Goal: Task Accomplishment & Management: Use online tool/utility

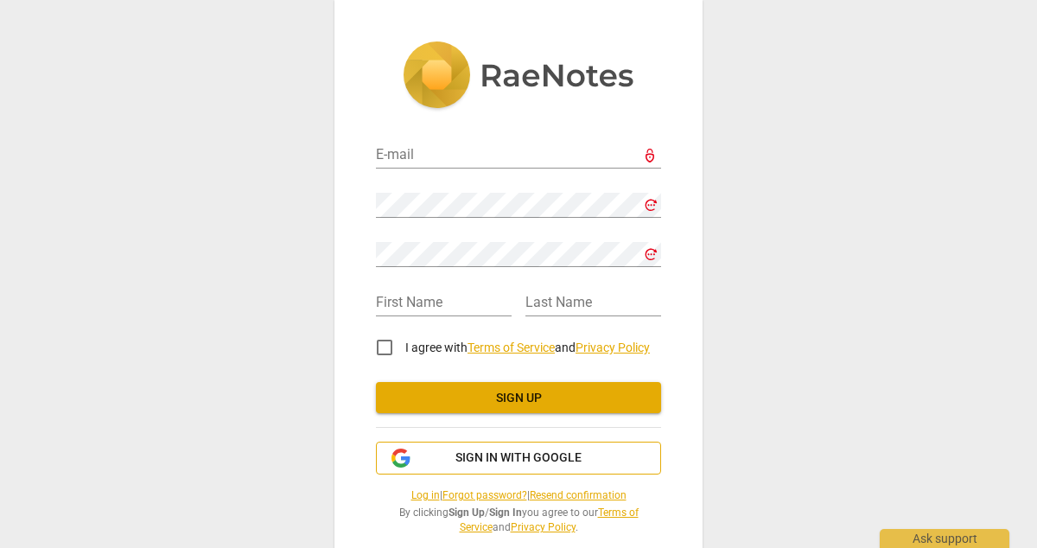
click at [466, 446] on button "Sign in with Google" at bounding box center [518, 458] width 285 height 33
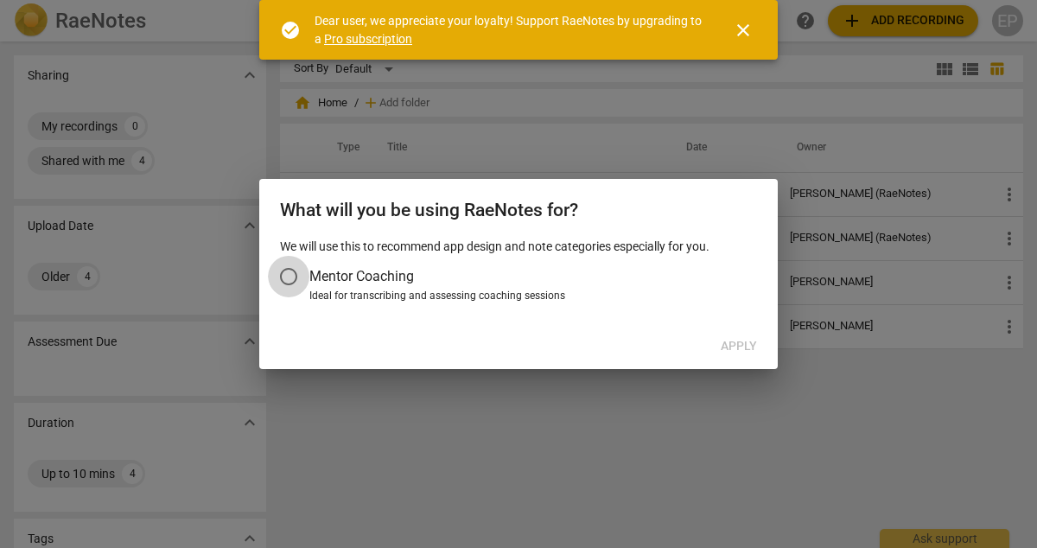
click at [290, 275] on input "Mentor Coaching" at bounding box center [288, 276] width 41 height 41
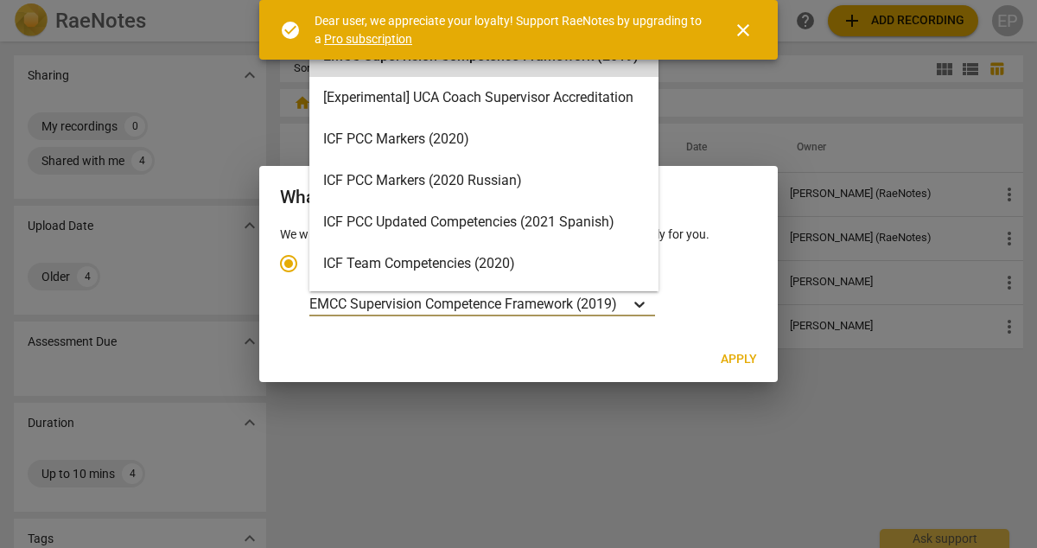
click at [641, 301] on icon "Account type" at bounding box center [639, 304] width 17 height 17
click at [0, 0] on input "Ideal for transcribing and assessing coaching sessions EMCC Supervision Compete…" at bounding box center [0, 0] width 0 height 0
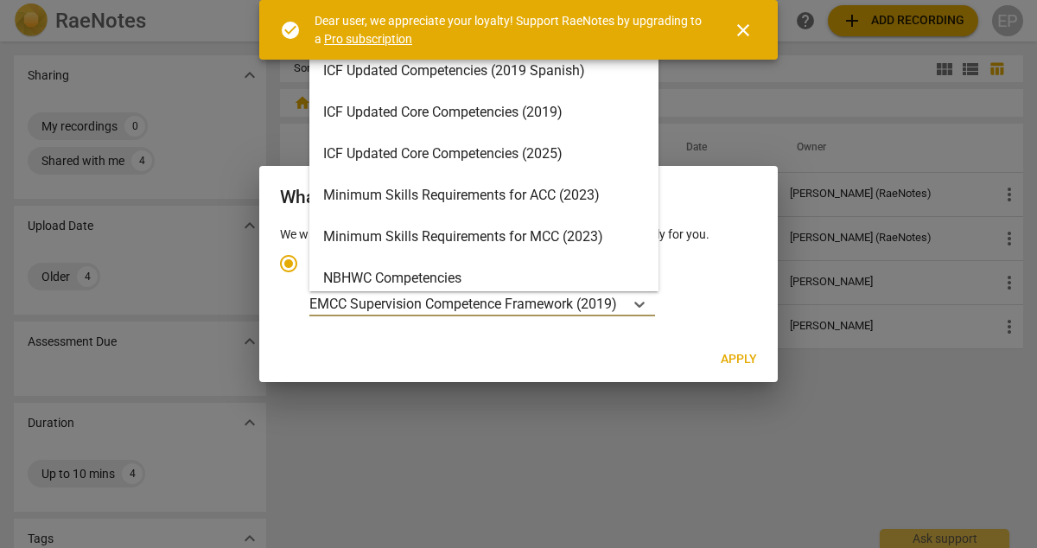
scroll to position [320, 0]
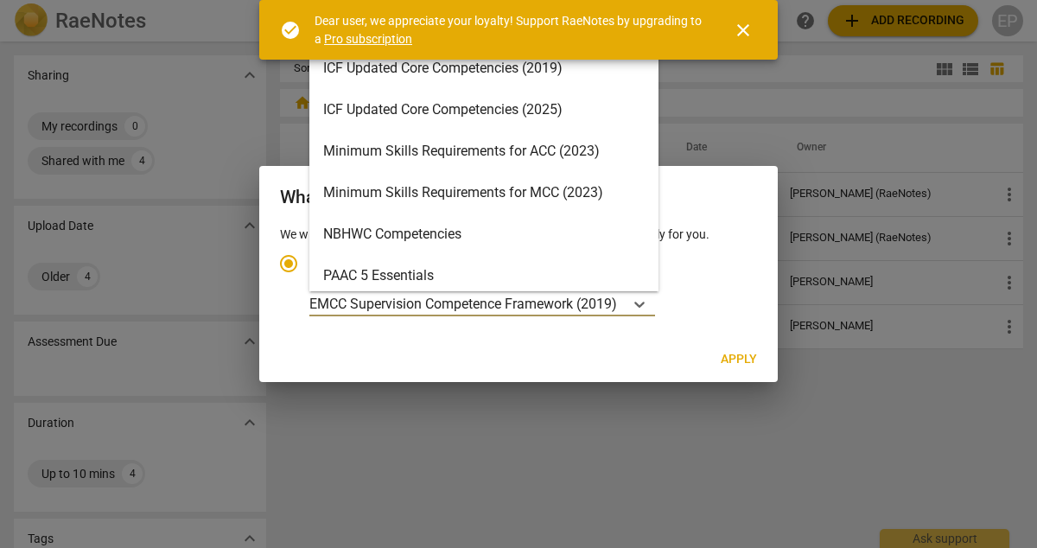
click at [526, 193] on div "Minimum Skills Requirements for MCC (2023)" at bounding box center [484, 192] width 349 height 41
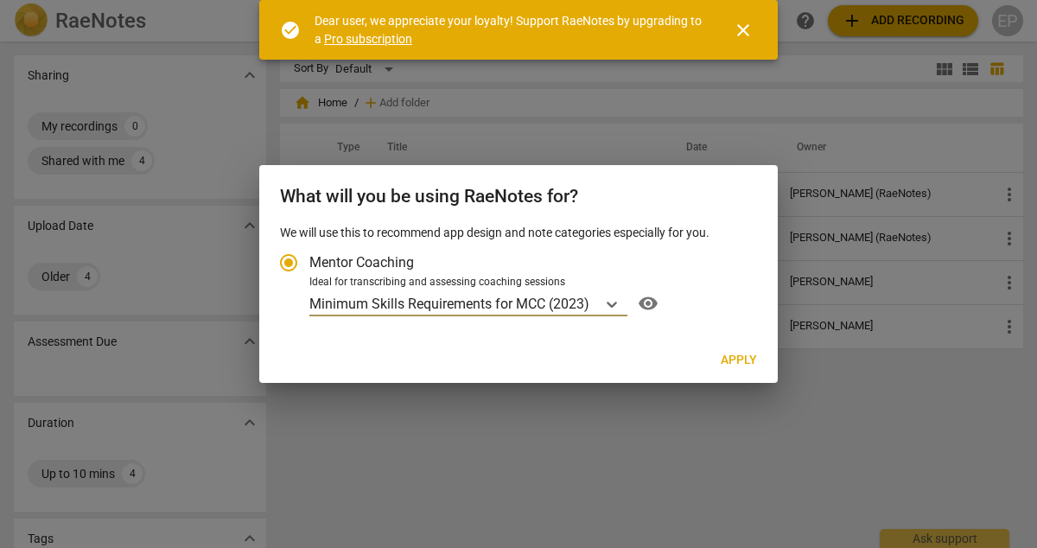
click at [731, 367] on span "Apply" at bounding box center [739, 360] width 36 height 17
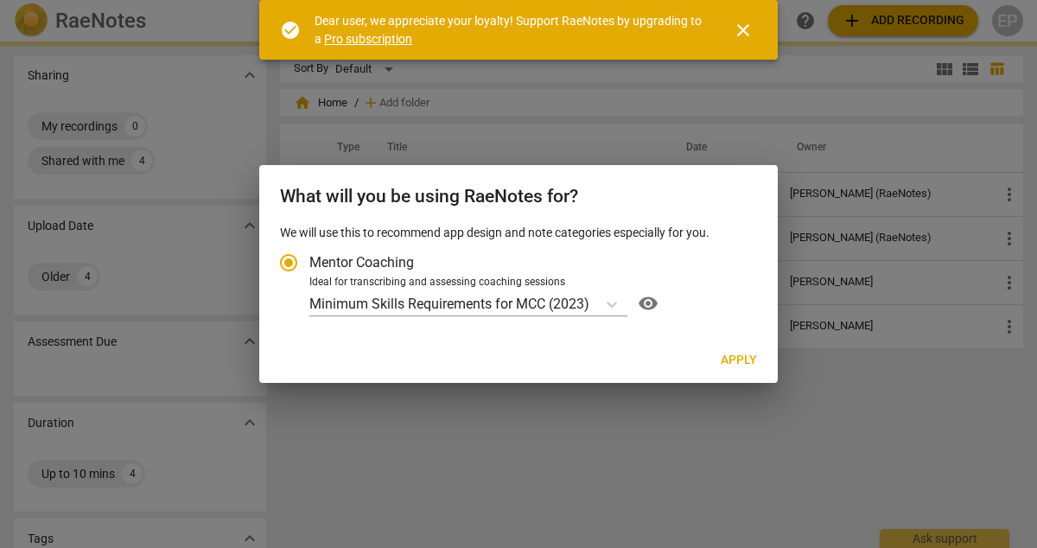
radio input "false"
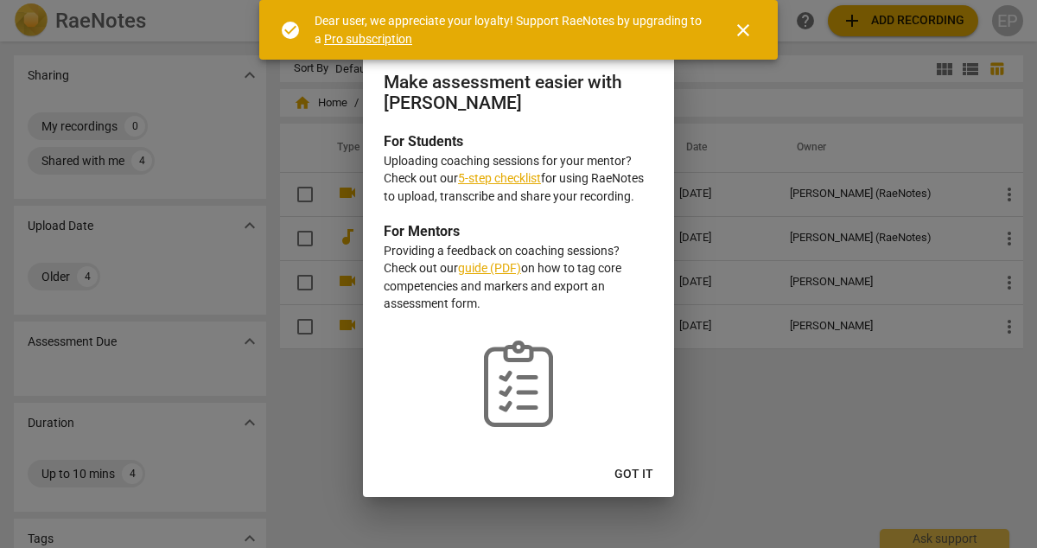
click at [639, 470] on span "Got it" at bounding box center [634, 474] width 39 height 17
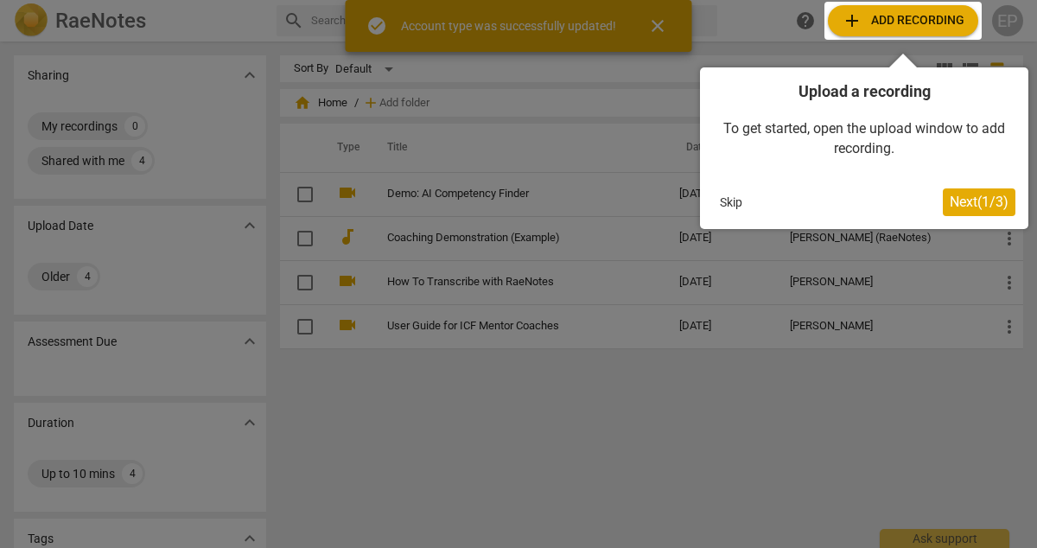
click at [724, 204] on button "Skip" at bounding box center [731, 202] width 36 height 26
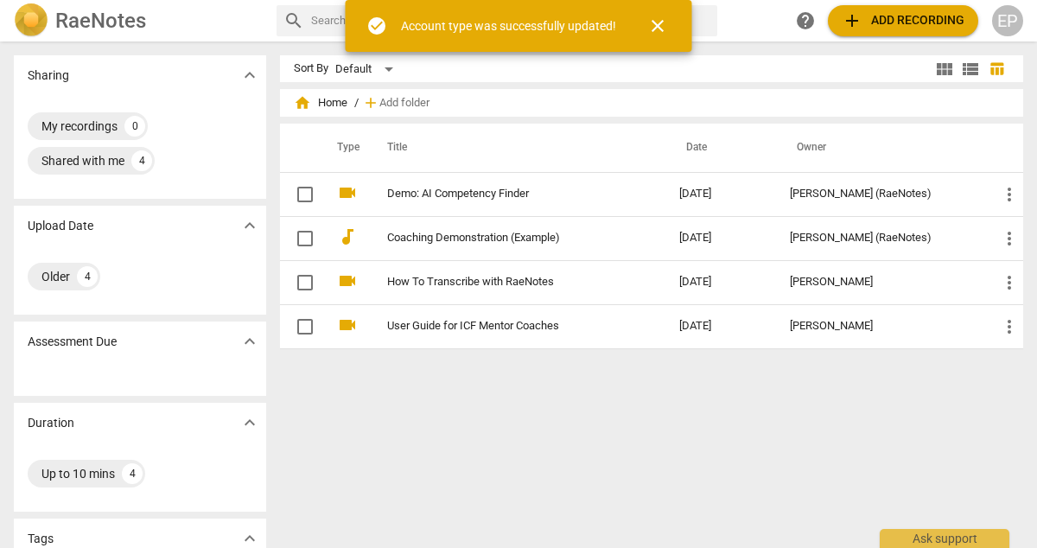
click at [883, 22] on span "add Add recording" at bounding box center [903, 20] width 123 height 21
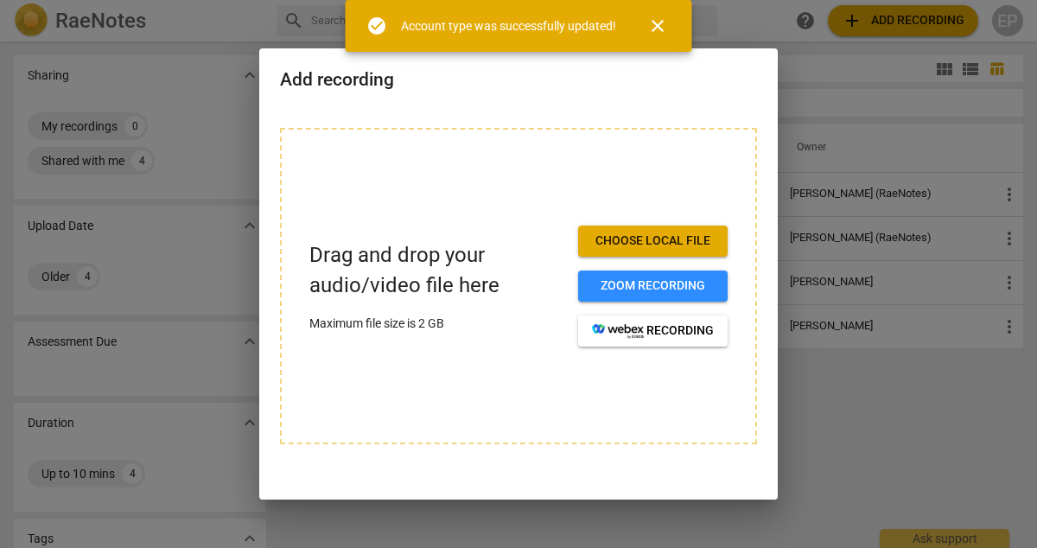
click at [647, 237] on span "Choose local file" at bounding box center [653, 241] width 122 height 17
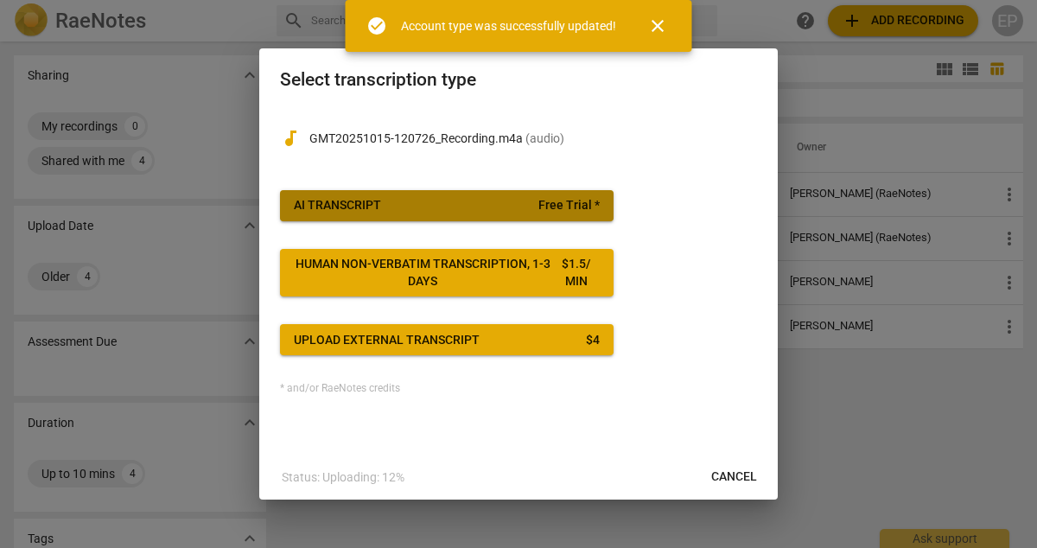
click at [417, 204] on span "AI Transcript Free Trial *" at bounding box center [447, 205] width 306 height 17
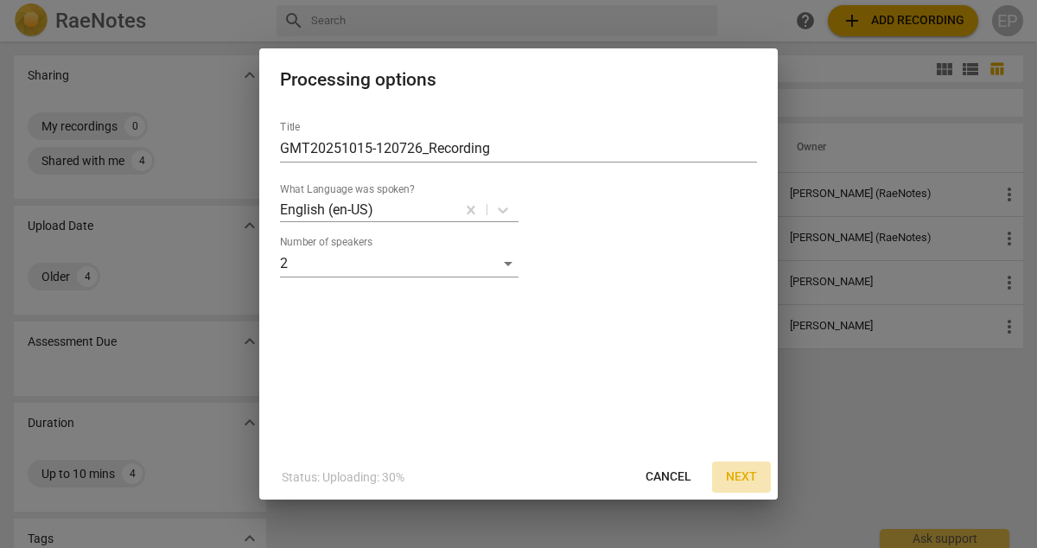
click at [738, 481] on span "Next" at bounding box center [741, 477] width 31 height 17
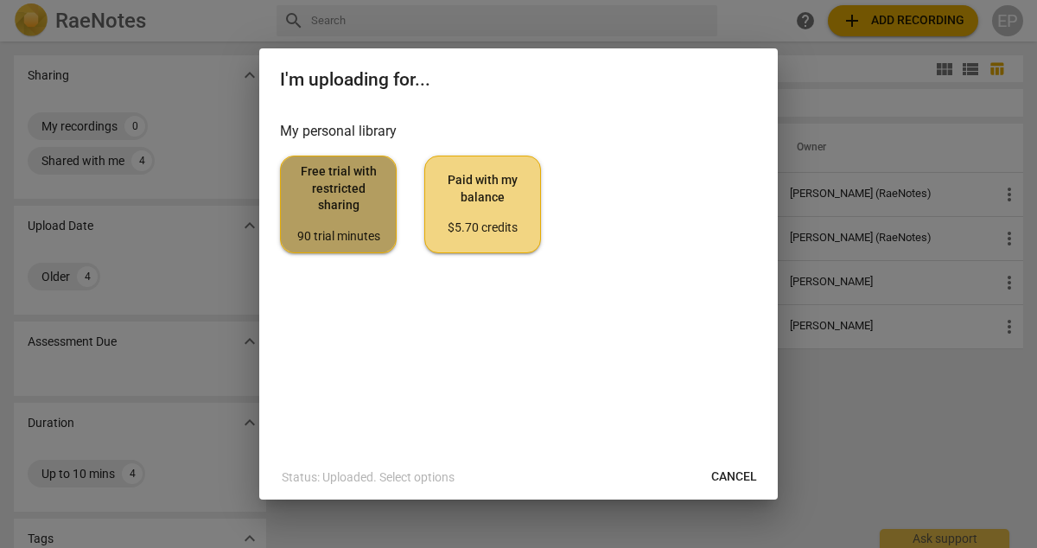
click at [343, 209] on span "Free trial with restricted sharing 90 trial minutes" at bounding box center [338, 203] width 87 height 81
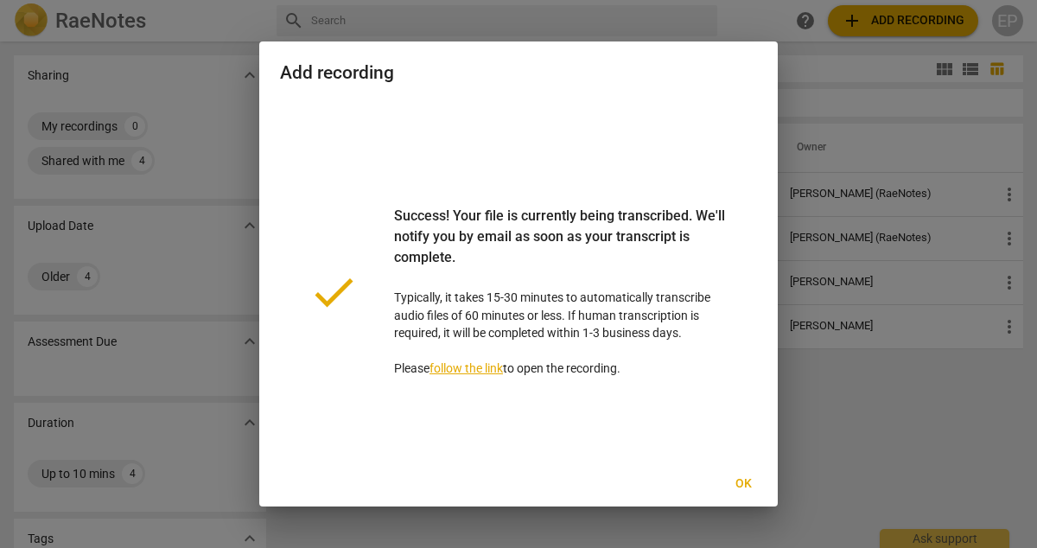
click at [740, 492] on span "Ok" at bounding box center [744, 483] width 28 height 17
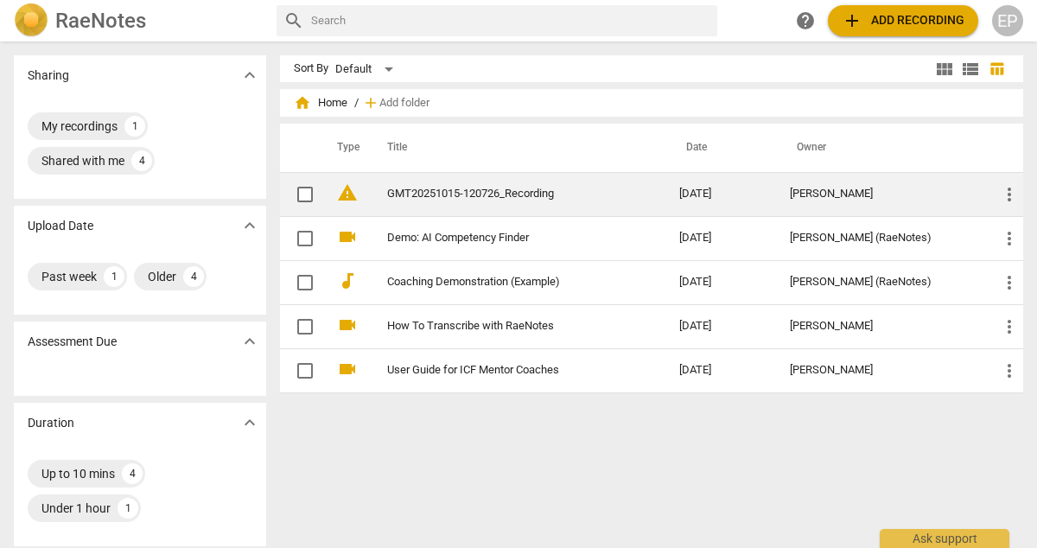
click at [599, 201] on td "GMT20251015-120726_Recording" at bounding box center [516, 194] width 299 height 44
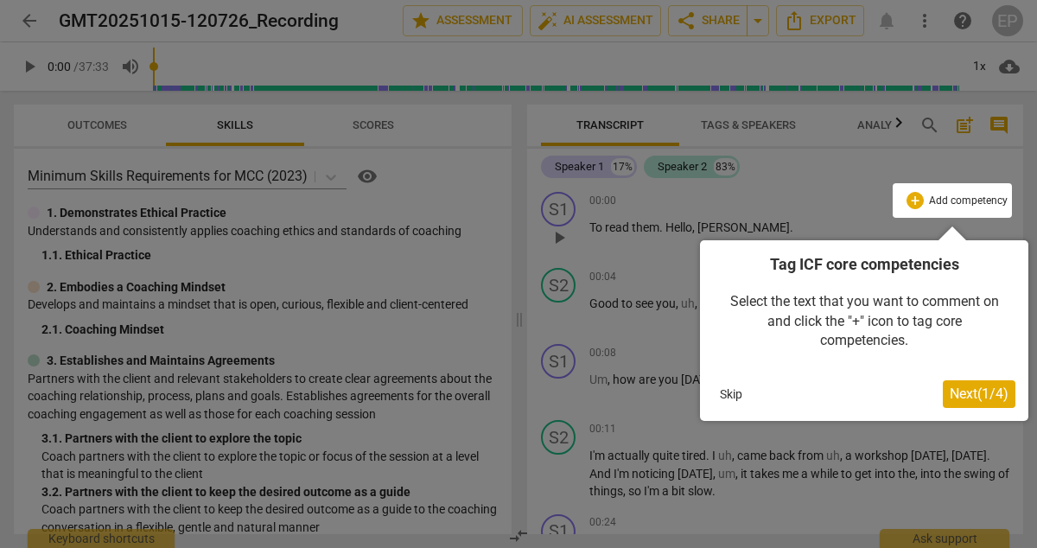
click at [714, 392] on button "Skip" at bounding box center [731, 394] width 36 height 26
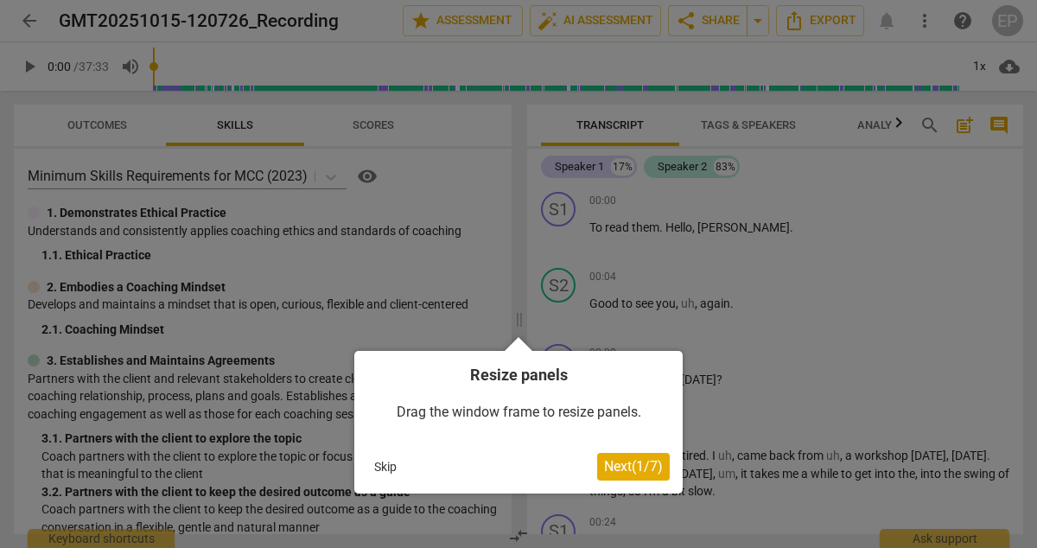
click at [380, 473] on button "Skip" at bounding box center [385, 467] width 36 height 26
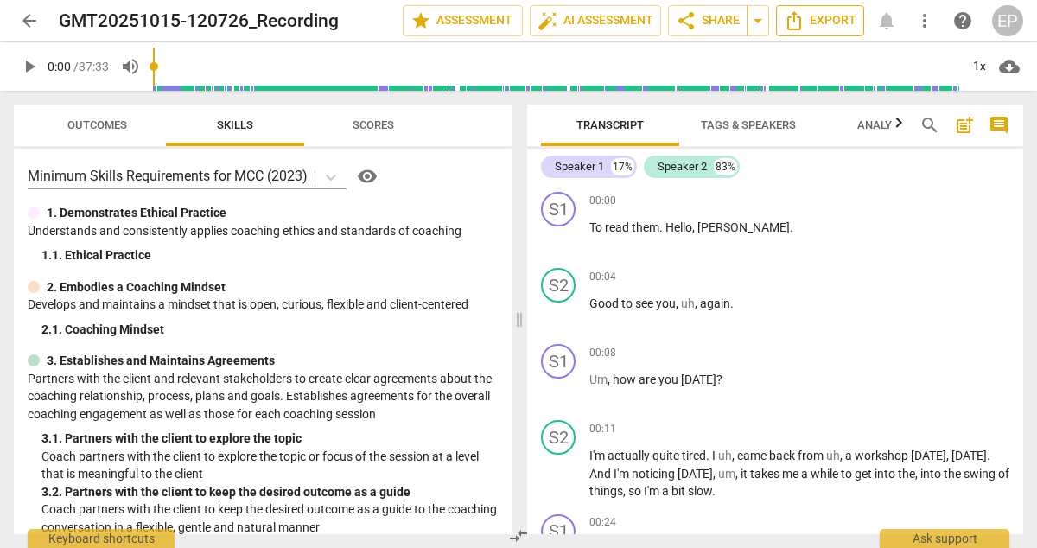
click at [807, 21] on span "Export" at bounding box center [820, 20] width 73 height 21
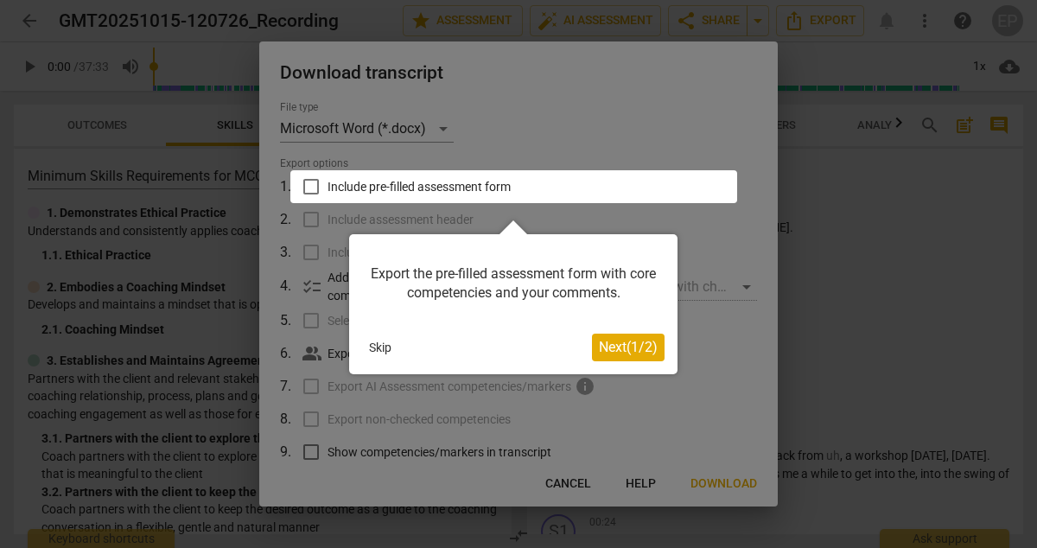
click at [376, 342] on button "Skip" at bounding box center [380, 348] width 36 height 26
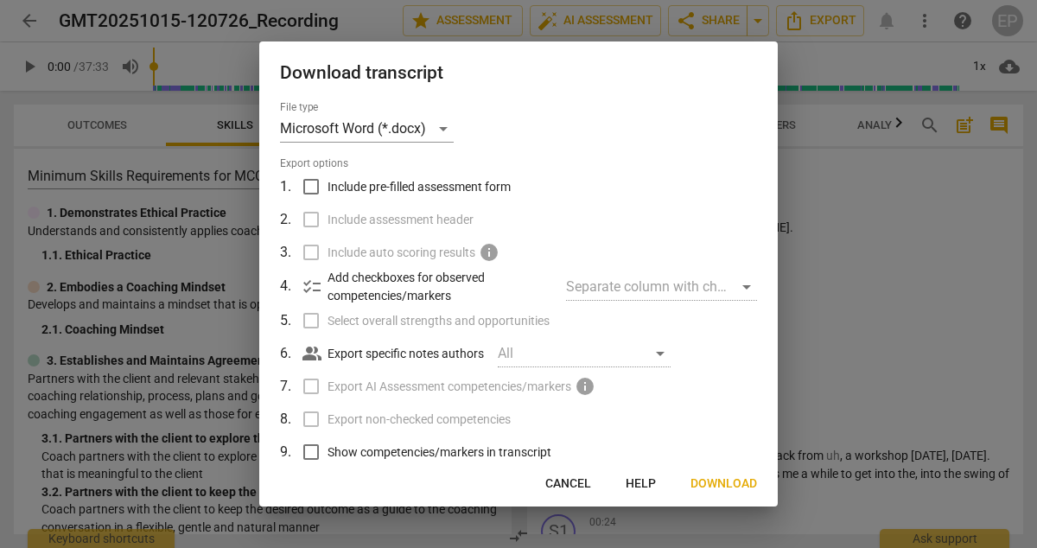
click at [722, 488] on span "Download" at bounding box center [724, 483] width 67 height 17
